Goal: Information Seeking & Learning: Learn about a topic

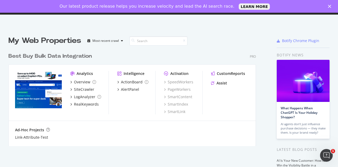
scroll to position [163, 330]
click at [158, 57] on div "Best Buy Bulk Data Integration Pro" at bounding box center [132, 56] width 248 height 8
click at [78, 89] on div "SiteCrawler" at bounding box center [84, 89] width 20 height 5
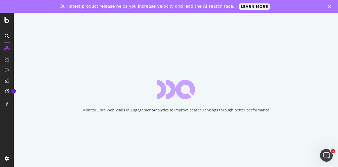
click at [329, 5] on icon "Close" at bounding box center [329, 6] width 3 height 3
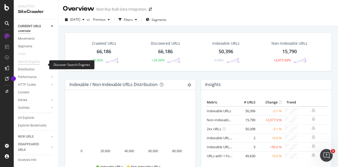
scroll to position [8, 0]
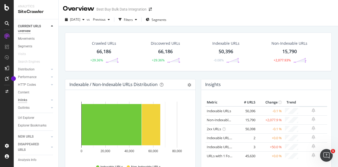
click at [27, 97] on div "Inlinks" at bounding box center [22, 100] width 9 height 6
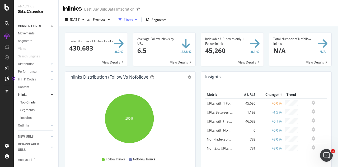
click at [133, 20] on div "Filters" at bounding box center [128, 19] width 9 height 4
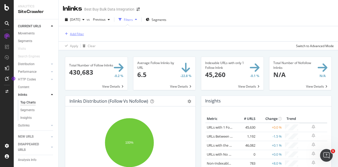
click at [71, 32] on div "Add Filter" at bounding box center [77, 34] width 14 height 4
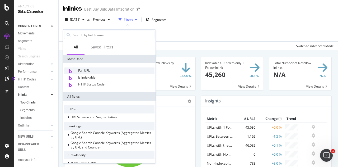
click at [81, 71] on span "Full URL" at bounding box center [84, 70] width 12 height 4
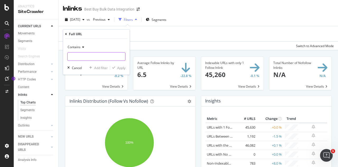
click at [73, 56] on input "text" at bounding box center [97, 56] width 58 height 8
click at [104, 59] on input "text" at bounding box center [97, 56] width 58 height 8
paste input "[URL][DOMAIN_NAME]"
type input "[URL][DOMAIN_NAME]"
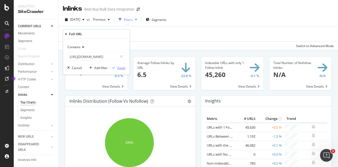
scroll to position [0, 0]
click at [123, 66] on div "Apply" at bounding box center [121, 67] width 8 height 4
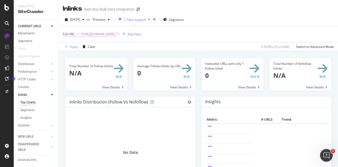
click at [96, 34] on span "^.*[URL][DOMAIN_NAME]" at bounding box center [97, 33] width 38 height 7
click at [144, 45] on div "Apply Clear 0 % URLs ( 0 on 66K ) Switch to Advanced Mode" at bounding box center [199, 46] width 280 height 9
click at [142, 35] on div "Add Filter" at bounding box center [135, 34] width 14 height 4
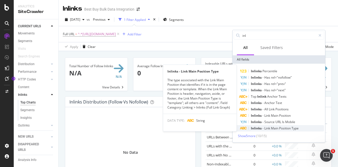
type input "inl"
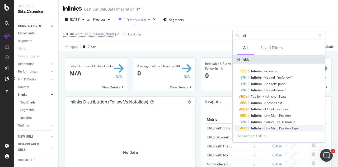
click at [272, 127] on span "Main" at bounding box center [275, 128] width 8 height 4
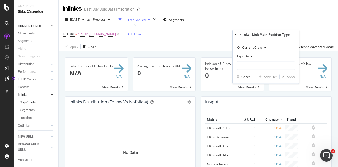
click at [253, 47] on span "On Current Crawl" at bounding box center [250, 47] width 26 height 4
click at [251, 55] on icon at bounding box center [251, 55] width 4 height 3
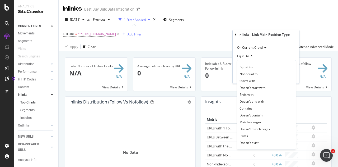
click at [251, 55] on icon at bounding box center [251, 55] width 4 height 3
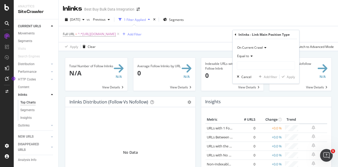
click at [251, 57] on icon at bounding box center [251, 55] width 4 height 3
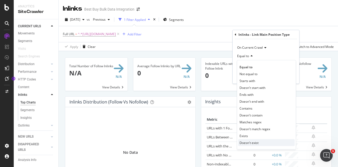
click at [249, 144] on span "Doesn't exist" at bounding box center [249, 142] width 19 height 4
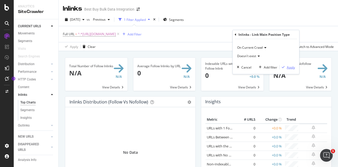
click at [292, 68] on div "Apply" at bounding box center [291, 67] width 8 height 4
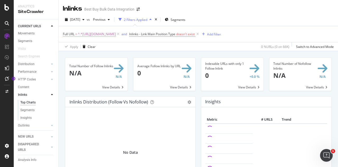
click at [84, 34] on span "^.*[URL][DOMAIN_NAME]" at bounding box center [97, 33] width 38 height 7
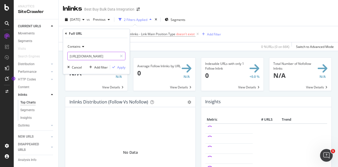
click at [75, 56] on input "[URL][DOMAIN_NAME]" at bounding box center [93, 56] width 50 height 8
click at [80, 56] on input "[URL][DOMAIN_NAME]" at bounding box center [93, 56] width 50 height 8
drag, startPoint x: 109, startPoint y: 56, endPoint x: 64, endPoint y: 51, distance: 44.9
click at [64, 51] on div "Contains [URL][DOMAIN_NAME] Cancel Add filter Apply" at bounding box center [96, 56] width 67 height 36
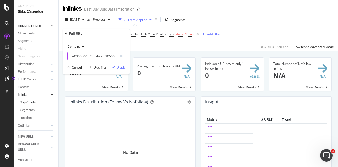
drag, startPoint x: 91, startPoint y: 56, endPoint x: 131, endPoint y: 56, distance: 39.9
click at [131, 56] on body "Analytics SiteCrawler CURRENT URLS Overview Movements Segments Visits Search En…" at bounding box center [169, 83] width 338 height 167
type input "abcat0305000"
click at [124, 69] on div "Apply" at bounding box center [121, 67] width 8 height 4
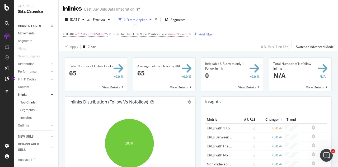
click at [115, 67] on span at bounding box center [96, 74] width 62 height 33
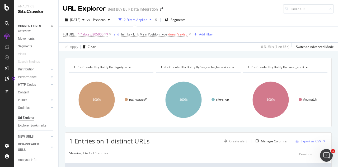
click at [94, 9] on div "URL Explorer" at bounding box center [84, 8] width 43 height 9
click at [27, 115] on div "Url Explorer" at bounding box center [26, 118] width 16 height 6
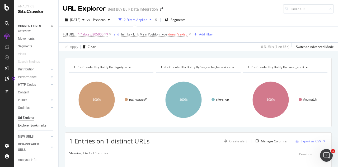
click at [22, 123] on div "Explorer Bookmarks" at bounding box center [32, 126] width 29 height 6
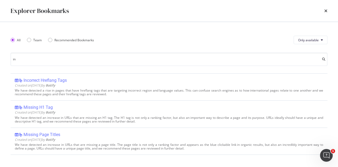
type input "i"
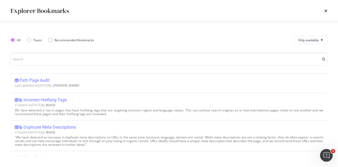
click at [36, 22] on div "All Team Recommended Bookmarks Only available Path Page Audit Last updated on […" at bounding box center [169, 94] width 338 height 145
click at [325, 13] on icon "times" at bounding box center [326, 11] width 3 height 4
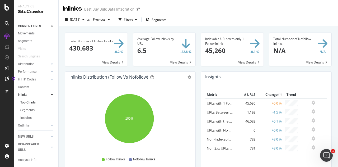
scroll to position [31, 0]
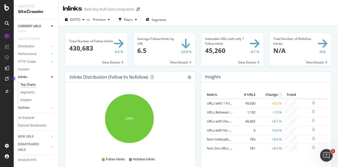
drag, startPoint x: 21, startPoint y: 110, endPoint x: 36, endPoint y: 99, distance: 18.6
click at [21, 115] on div "Url Explorer" at bounding box center [26, 118] width 16 height 6
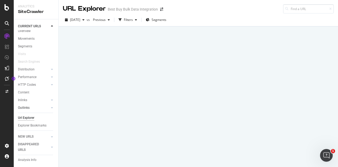
scroll to position [8, 0]
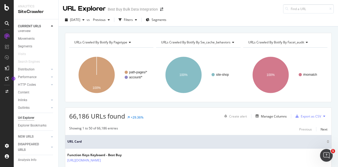
click at [112, 10] on div "Best Buy Bulk Data Integration" at bounding box center [133, 9] width 50 height 5
click at [87, 20] on div "button" at bounding box center [83, 19] width 6 height 3
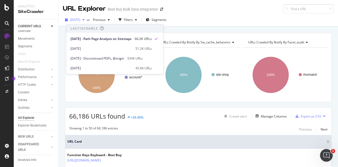
click at [85, 19] on icon "button" at bounding box center [83, 19] width 2 height 3
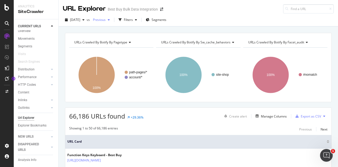
click at [106, 19] on span "Previous" at bounding box center [98, 19] width 15 height 4
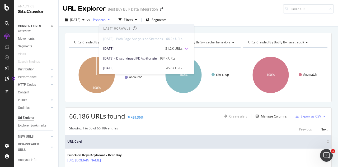
click at [106, 19] on span "Previous" at bounding box center [98, 19] width 15 height 4
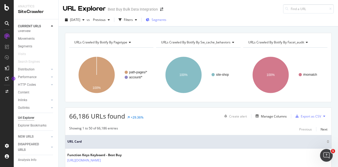
click at [150, 18] on icon "button" at bounding box center [148, 19] width 4 height 3
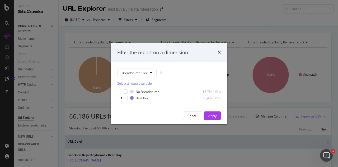
click at [220, 50] on div "times" at bounding box center [219, 52] width 3 height 7
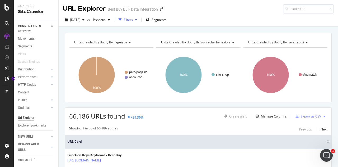
click at [137, 19] on icon "button" at bounding box center [136, 19] width 2 height 3
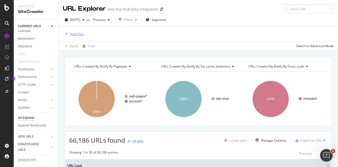
click at [78, 33] on div "Add Filter" at bounding box center [77, 34] width 14 height 4
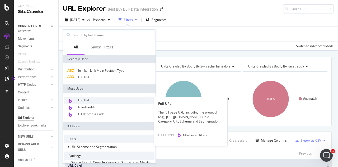
click at [80, 101] on span "Full URL" at bounding box center [84, 100] width 12 height 4
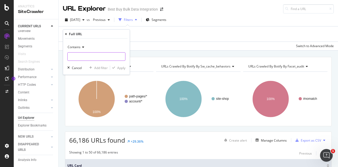
paste input "[URL][DOMAIN_NAME]"
type input "[URL][DOMAIN_NAME]"
click at [120, 67] on div "Apply" at bounding box center [121, 67] width 8 height 4
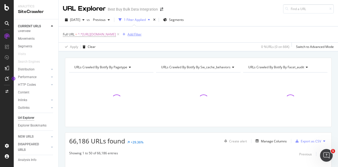
click at [142, 33] on div "Add Filter" at bounding box center [135, 34] width 14 height 4
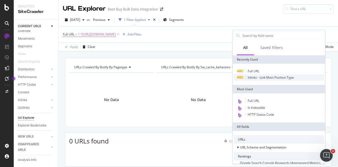
click at [267, 78] on span "Inlinks - Link Main Position Type" at bounding box center [271, 77] width 46 height 4
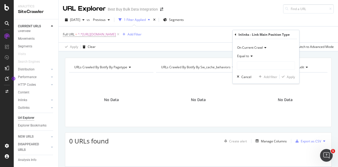
click at [250, 57] on icon at bounding box center [251, 55] width 4 height 3
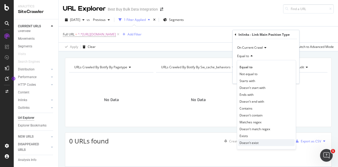
click at [247, 141] on span "Doesn't exist" at bounding box center [249, 142] width 19 height 4
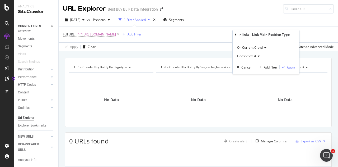
click at [289, 67] on div "Apply" at bounding box center [291, 67] width 8 height 4
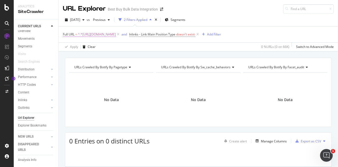
click at [116, 34] on span "^.*[URL][DOMAIN_NAME]" at bounding box center [97, 34] width 38 height 7
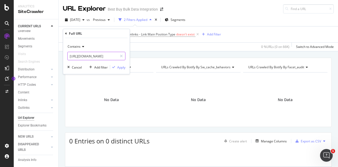
click at [92, 56] on input "[URL][DOMAIN_NAME]" at bounding box center [93, 56] width 50 height 8
click at [90, 57] on input "[URL][DOMAIN_NAME]" at bounding box center [93, 56] width 50 height 8
drag, startPoint x: 109, startPoint y: 55, endPoint x: 56, endPoint y: 55, distance: 52.6
click at [56, 55] on body "Analytics SiteCrawler CURRENT URLS Overview Movements Segments Visits Search En…" at bounding box center [169, 83] width 338 height 167
click at [102, 58] on input "[URL][DOMAIN_NAME]" at bounding box center [93, 56] width 50 height 8
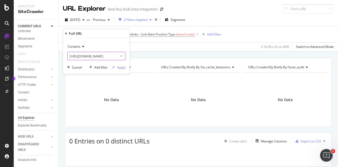
drag, startPoint x: 113, startPoint y: 57, endPoint x: 69, endPoint y: 57, distance: 44.1
click at [69, 57] on input "[URL][DOMAIN_NAME]" at bounding box center [93, 56] width 50 height 8
click at [108, 54] on input "e/car-audio-gps/radar-detectors/abcat0305000.c?id=abcat0305000" at bounding box center [93, 56] width 50 height 8
drag, startPoint x: 108, startPoint y: 55, endPoint x: 63, endPoint y: 58, distance: 45.3
click at [63, 58] on body "Analytics SiteCrawler CURRENT URLS Overview Movements Segments Visits Search En…" at bounding box center [169, 83] width 338 height 167
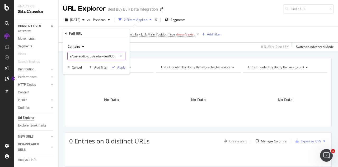
drag, startPoint x: 109, startPoint y: 57, endPoint x: 60, endPoint y: 57, distance: 49.2
click at [60, 57] on body "Analytics SiteCrawler CURRENT URLS Overview Movements Segments Visits Search En…" at bounding box center [169, 83] width 338 height 167
type input "e/car-audio-gps/radar-dett?id=abcat0305000"
click at [96, 56] on input "e/car-audio-gps/radar-dett?id=abcat0305000" at bounding box center [93, 56] width 50 height 8
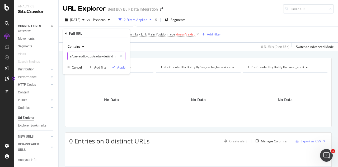
click at [96, 56] on input "e/car-audio-gps/radar-dett?id=abcat0305000" at bounding box center [93, 56] width 50 height 8
click at [93, 55] on input "text" at bounding box center [97, 56] width 58 height 8
paste input "abcat0305000"
type input "abcat0305000"
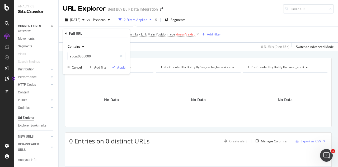
click at [121, 67] on div "Apply" at bounding box center [121, 67] width 8 height 4
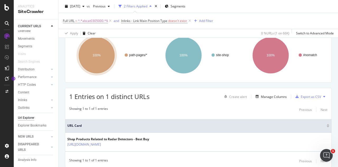
scroll to position [36, 0]
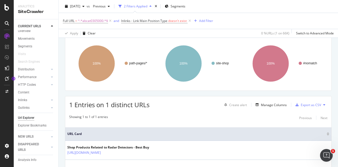
click at [219, 129] on th "URL Card" at bounding box center [198, 133] width 266 height 13
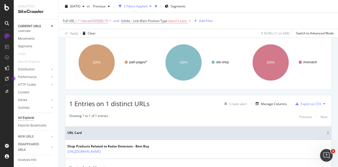
scroll to position [63, 0]
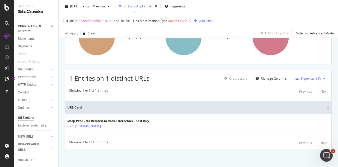
click at [131, 140] on div "Showing 1 to 1 of 1 entries Previous Next" at bounding box center [198, 143] width 266 height 6
